Goal: Check status: Check status

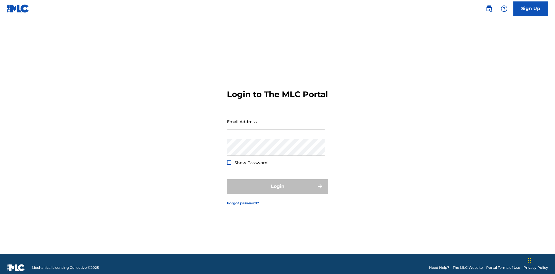
scroll to position [8, 0]
click at [276, 119] on input "Email Address" at bounding box center [276, 121] width 98 height 16
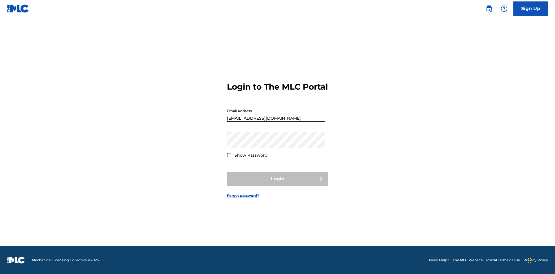
type input "Duke.McTesterson@gmail.com"
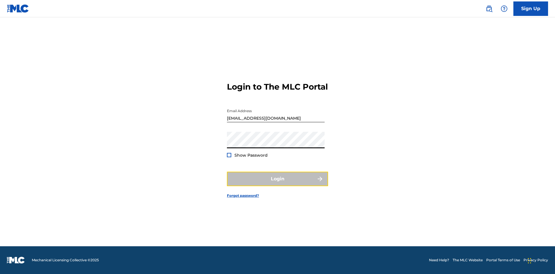
click at [277, 184] on button "Login" at bounding box center [277, 179] width 101 height 14
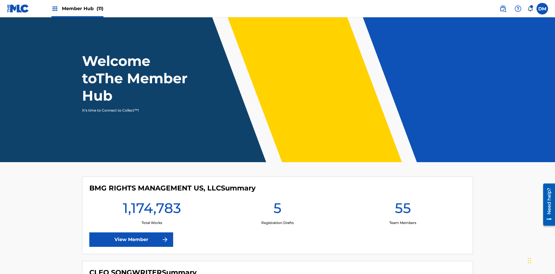
click at [82, 8] on span "Member Hub (11)" at bounding box center [83, 8] width 42 height 7
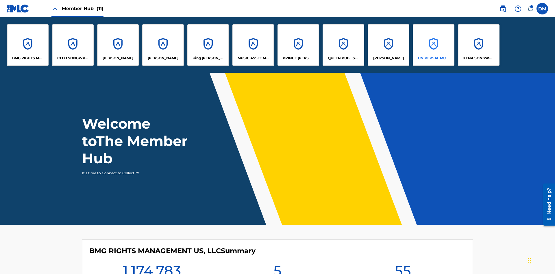
click at [433, 58] on p "UNIVERSAL MUSIC PUB GROUP" at bounding box center [433, 57] width 31 height 5
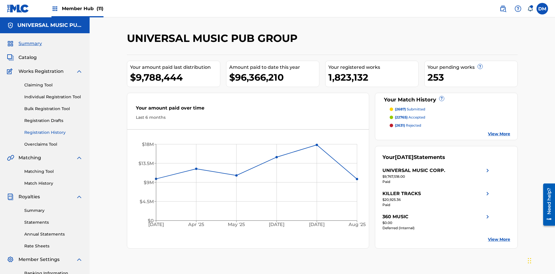
click at [53, 129] on link "Registration History" at bounding box center [53, 132] width 58 height 6
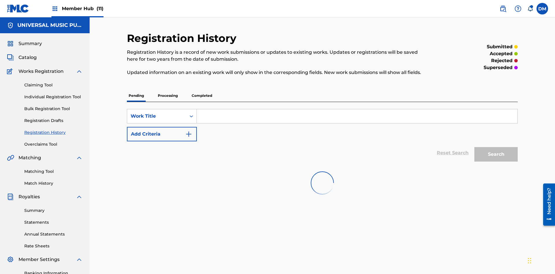
click at [202, 90] on p "Completed" at bounding box center [202, 96] width 24 height 12
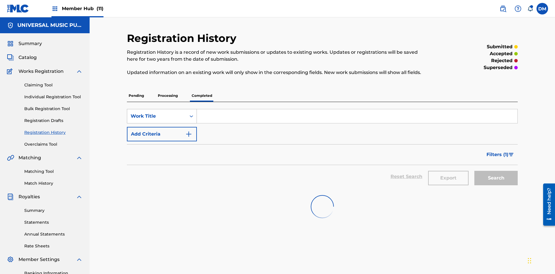
click at [157, 113] on div "Work Title" at bounding box center [157, 116] width 52 height 7
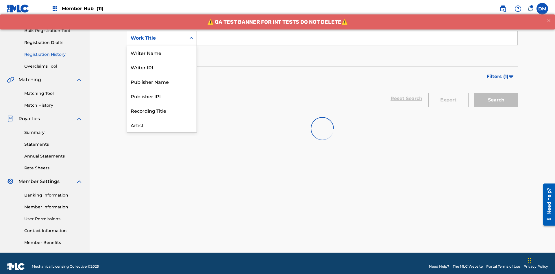
scroll to position [29, 0]
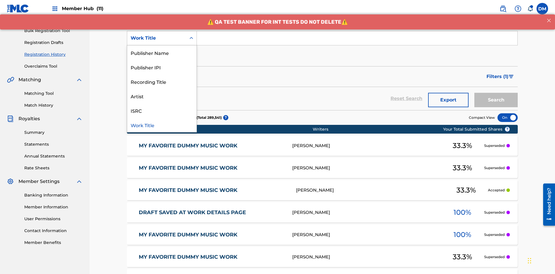
click at [162, 125] on div "Work Title" at bounding box center [161, 125] width 69 height 14
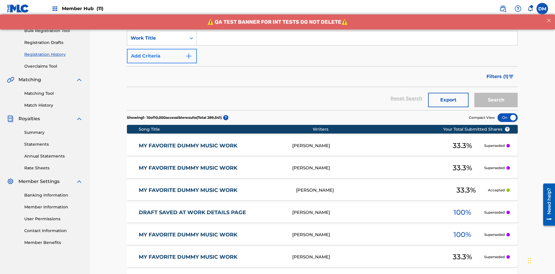
click at [162, 49] on button "Add Criteria" at bounding box center [162, 56] width 70 height 14
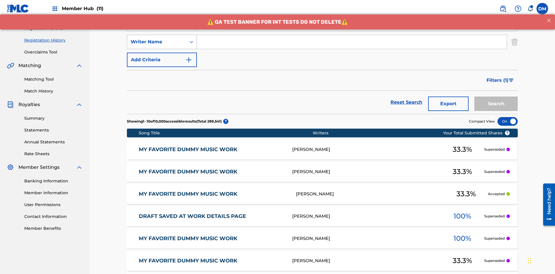
click at [157, 38] on div "Writer Name" at bounding box center [157, 41] width 52 height 7
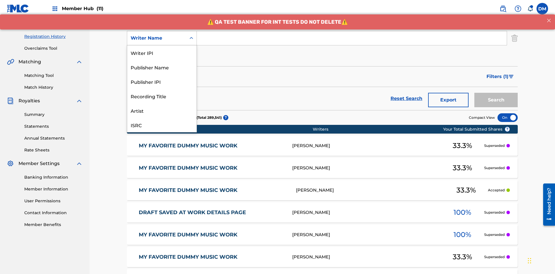
scroll to position [14, 0]
click at [162, 81] on div "Recording Title" at bounding box center [161, 81] width 69 height 14
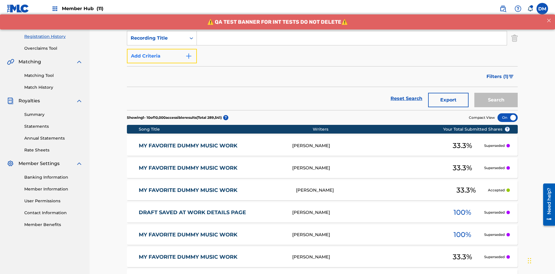
click at [162, 49] on button "Add Criteria" at bounding box center [162, 56] width 70 height 14
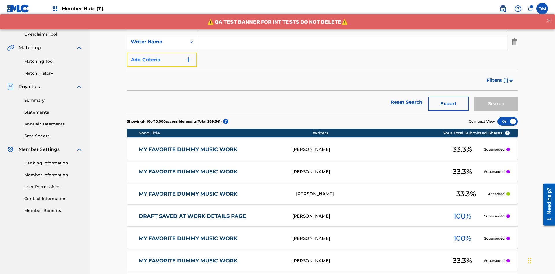
scroll to position [114, 0]
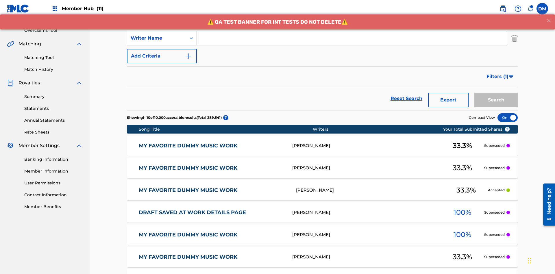
click at [157, 38] on div "Writer Name" at bounding box center [157, 38] width 52 height 7
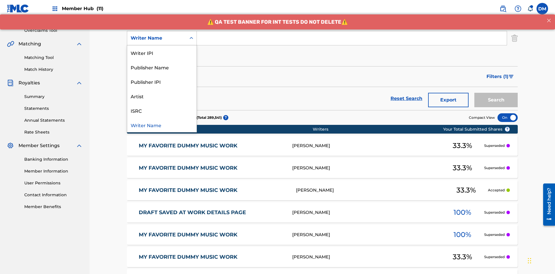
click at [162, 110] on div "ISRC" at bounding box center [161, 110] width 69 height 14
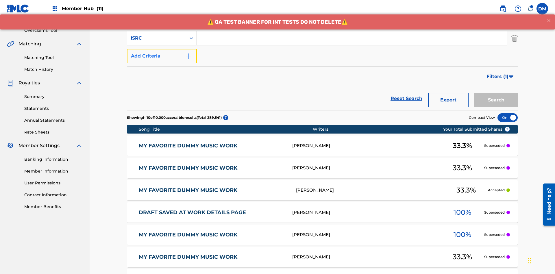
click at [162, 49] on button "Add Criteria" at bounding box center [162, 56] width 70 height 14
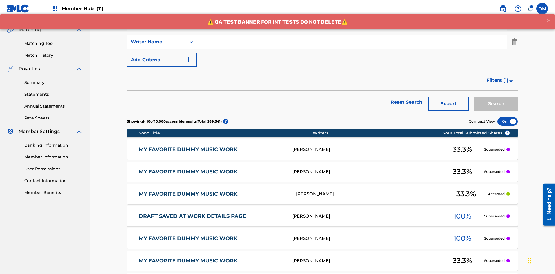
click at [157, 38] on div "Writer Name" at bounding box center [157, 41] width 52 height 7
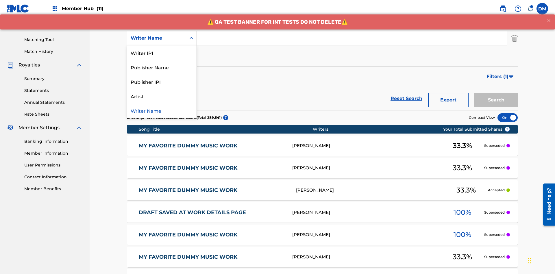
click at [162, 110] on div "Writer Name" at bounding box center [161, 110] width 69 height 14
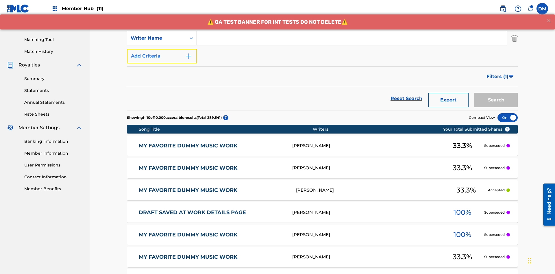
click at [162, 49] on button "Add Criteria" at bounding box center [162, 56] width 70 height 14
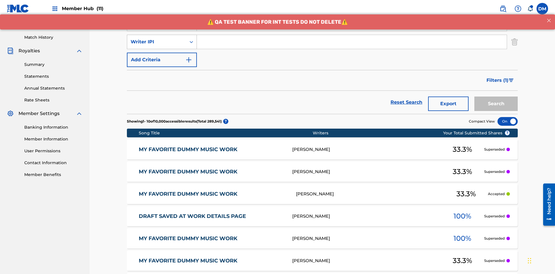
click at [157, 38] on div "Writer IPI" at bounding box center [157, 41] width 52 height 7
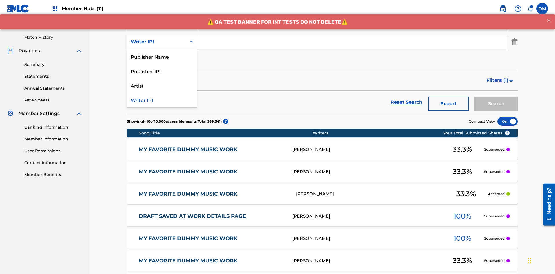
scroll to position [150, 0]
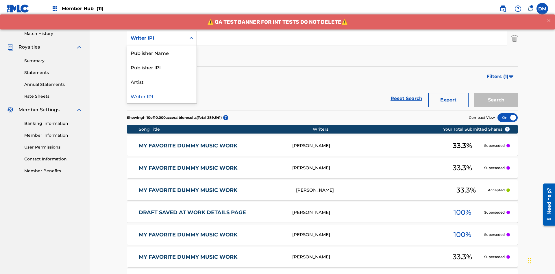
click at [162, 53] on div "Publisher Name" at bounding box center [161, 52] width 69 height 14
click at [162, 49] on button "Add Criteria" at bounding box center [162, 56] width 70 height 14
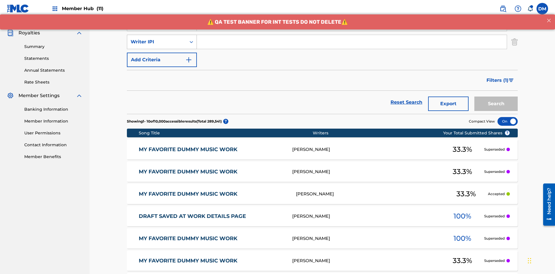
click at [157, 38] on div "Writer IPI" at bounding box center [157, 41] width 52 height 7
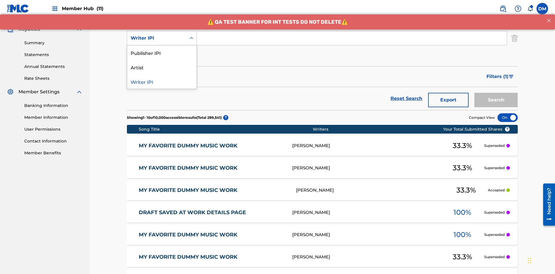
click at [162, 53] on div "Publisher IPI" at bounding box center [161, 52] width 69 height 14
click at [162, 49] on button "Add Criteria" at bounding box center [162, 56] width 70 height 14
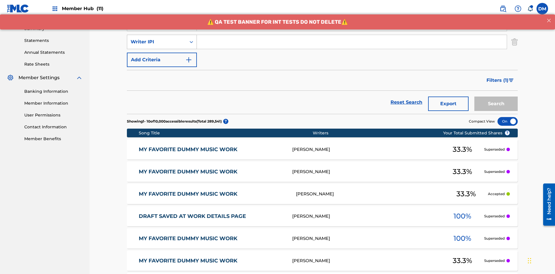
click at [157, 38] on div "Writer IPI" at bounding box center [157, 41] width 52 height 7
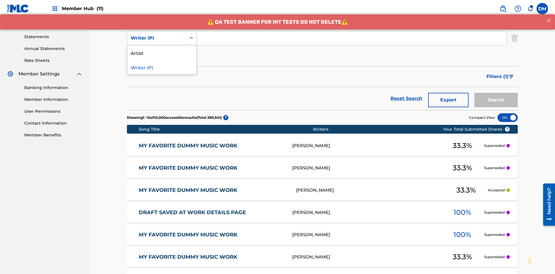
click at [162, 53] on div "Artist" at bounding box center [161, 52] width 69 height 14
click at [162, 49] on button "Add Criteria" at bounding box center [162, 56] width 70 height 14
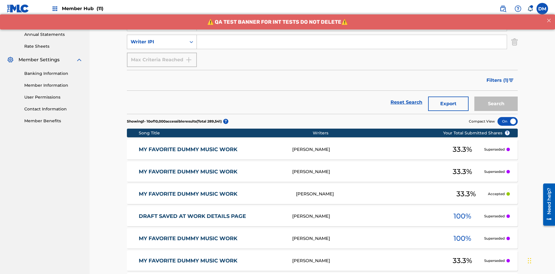
click at [157, 38] on div "Writer IPI" at bounding box center [157, 41] width 52 height 7
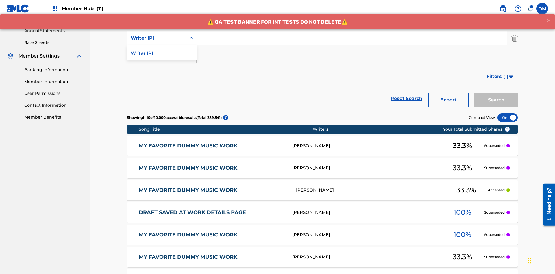
click at [162, 53] on div "Writer IPI" at bounding box center [161, 52] width 69 height 14
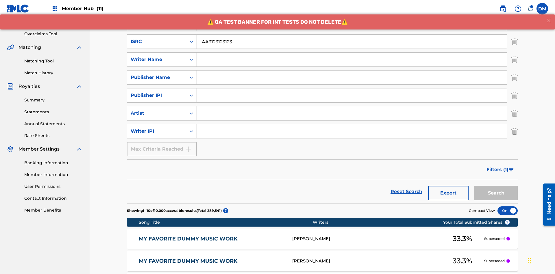
type input "AA3123123123"
click at [357, 13] on input "Search Form" at bounding box center [357, 6] width 320 height 14
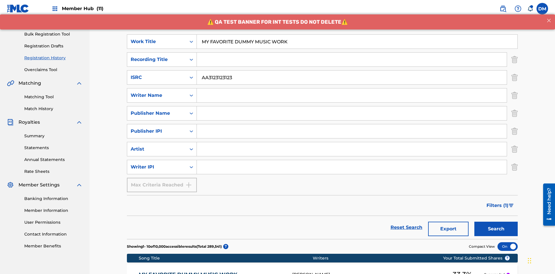
type input "MY FAVORITE DUMMY MUSIC WORK"
click at [352, 88] on input "Search Form" at bounding box center [352, 95] width 310 height 14
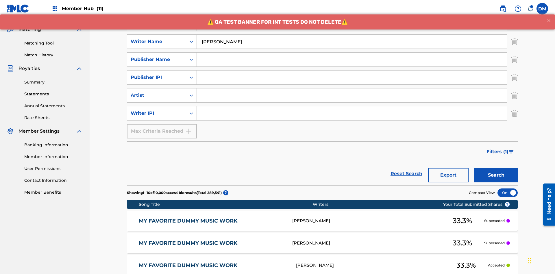
type input "BERKOWITZ"
click at [352, 106] on input "Search Form" at bounding box center [352, 113] width 310 height 14
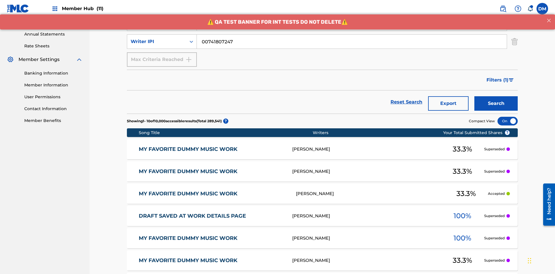
type input "00741807247"
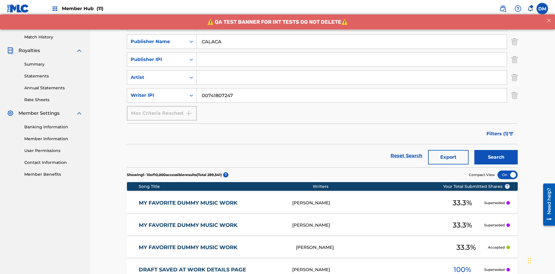
type input "CALACA"
click at [352, 53] on input "Search Form" at bounding box center [352, 60] width 310 height 14
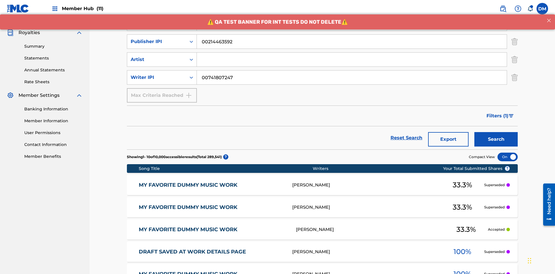
type input "00214463592"
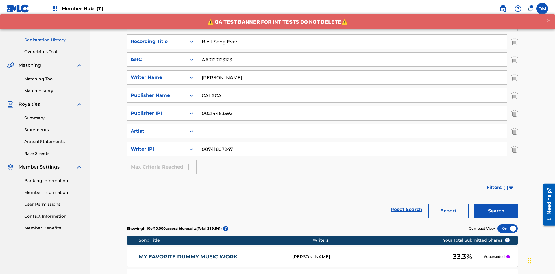
type input "Best Song Ever"
click at [352, 124] on input "Search Form" at bounding box center [352, 131] width 310 height 14
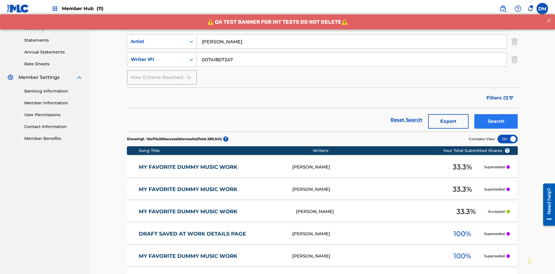
type input "Joe Lewis"
click at [496, 114] on button "Search" at bounding box center [495, 121] width 43 height 14
